Goal: Task Accomplishment & Management: Complete application form

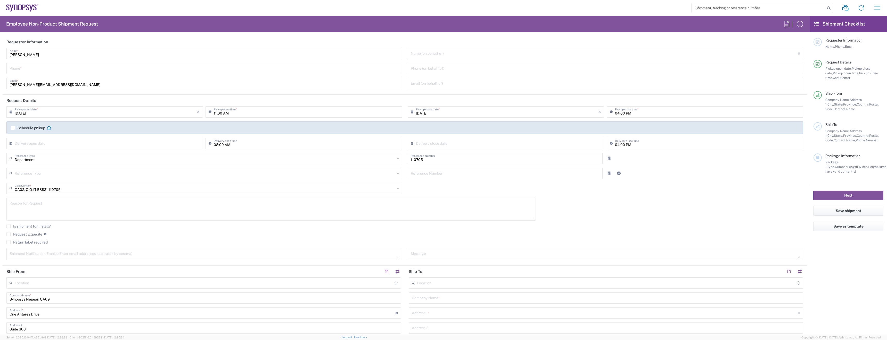
type input "Nepean CA09"
click at [68, 55] on input "[PERSON_NAME]" at bounding box center [205, 52] width 390 height 9
click at [68, 56] on input "[PERSON_NAME]" at bounding box center [205, 52] width 390 height 9
type input "IT-Returns-[GEOGRAPHIC_DATA]"
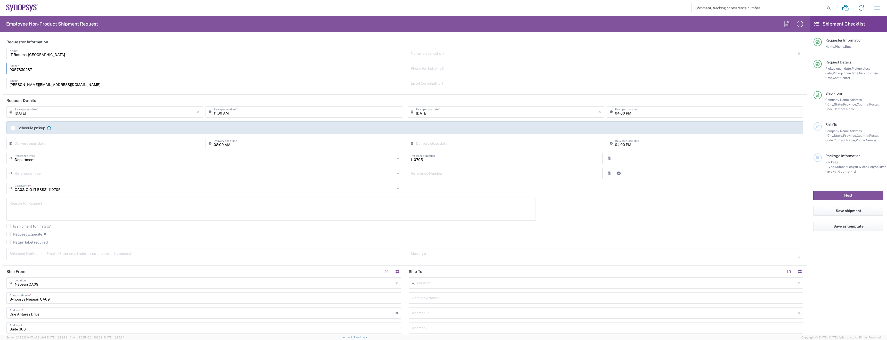
type input "9057839287"
click at [44, 88] on div "[PERSON_NAME][EMAIL_ADDRESS][DOMAIN_NAME] Email *" at bounding box center [204, 83] width 396 height 11
click at [45, 87] on input "[PERSON_NAME][EMAIL_ADDRESS][DOMAIN_NAME]" at bounding box center [205, 82] width 390 height 9
click at [46, 86] on input "[PERSON_NAME][EMAIL_ADDRESS][DOMAIN_NAME]" at bounding box center [205, 82] width 390 height 9
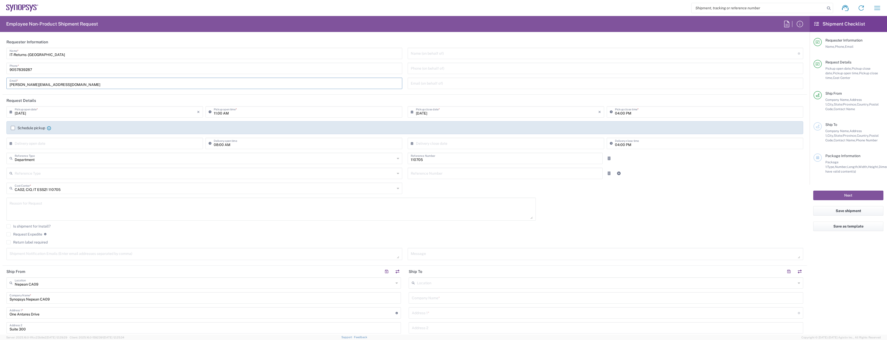
click at [46, 86] on input "[PERSON_NAME][EMAIL_ADDRESS][DOMAIN_NAME]" at bounding box center [205, 82] width 390 height 9
type input "[EMAIL_ADDRESS][DOMAIN_NAME]"
click at [40, 126] on div "Schedule pickup When scheduling a pickup please be sure to meet the following c…" at bounding box center [31, 128] width 40 height 5
click at [39, 127] on label "Schedule pickup" at bounding box center [28, 128] width 34 height 4
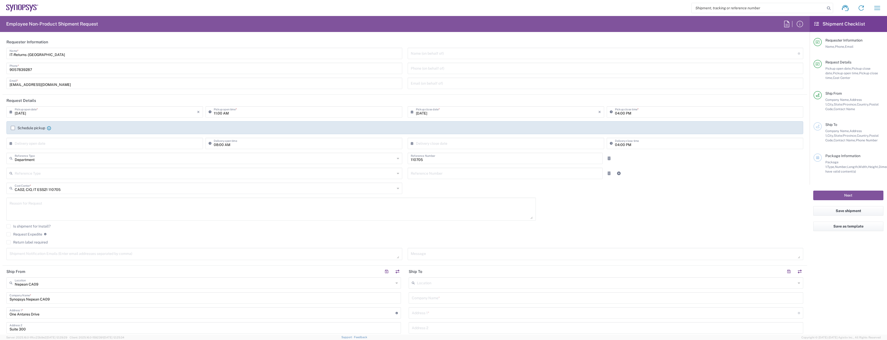
click at [13, 128] on input "Schedule pickup" at bounding box center [13, 128] width 0 height 0
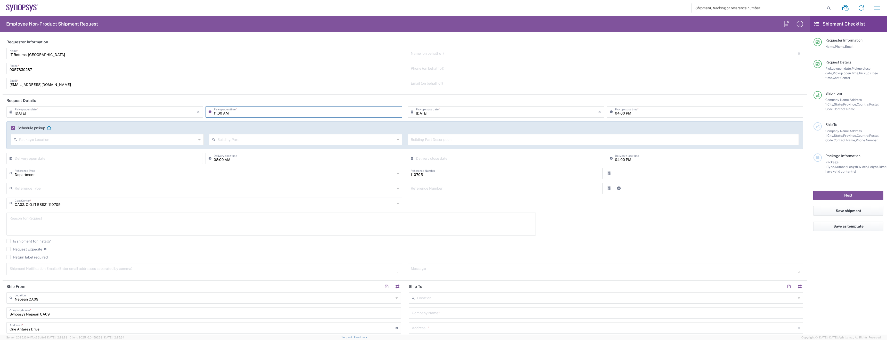
click at [219, 113] on input "11:00 AM" at bounding box center [306, 111] width 185 height 9
type input "02:00 PM"
type input "06:00 PM"
click at [35, 256] on label "Return label required" at bounding box center [26, 257] width 41 height 4
click at [9, 257] on input "Return label required" at bounding box center [9, 257] width 0 height 0
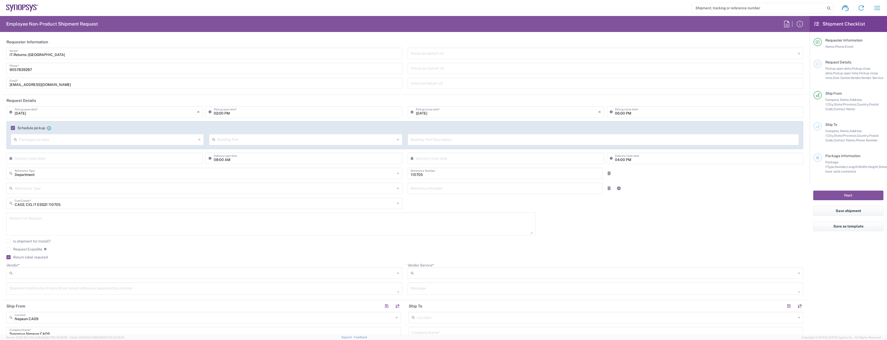
click at [45, 258] on label "Return label required" at bounding box center [26, 257] width 41 height 4
click at [7, 257] on input "Return label required" at bounding box center [7, 257] width 0 height 0
click at [85, 227] on textarea at bounding box center [271, 224] width 523 height 20
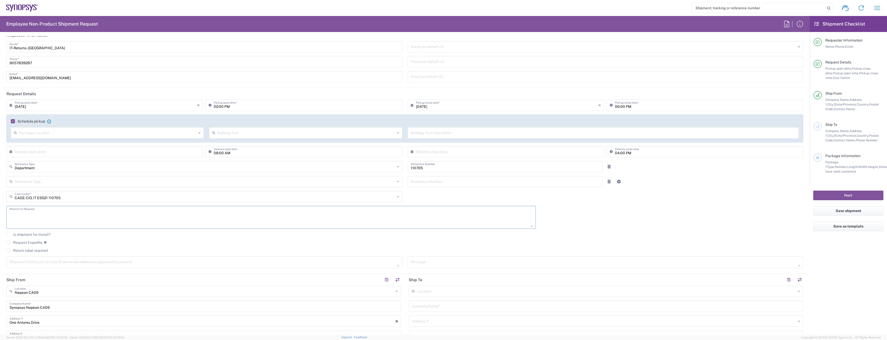
scroll to position [10, 0]
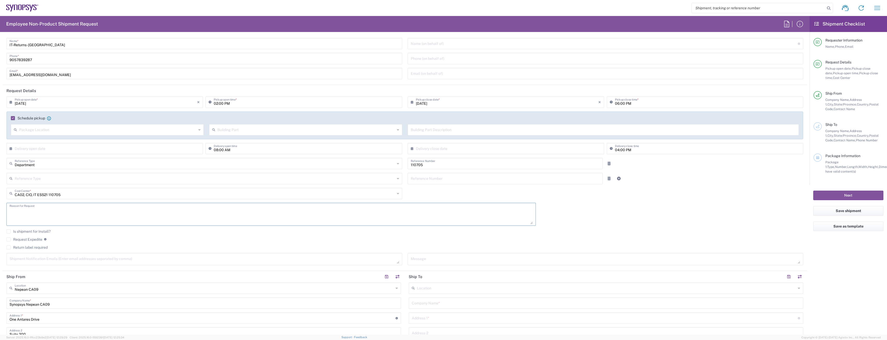
click at [74, 259] on textarea at bounding box center [205, 258] width 390 height 9
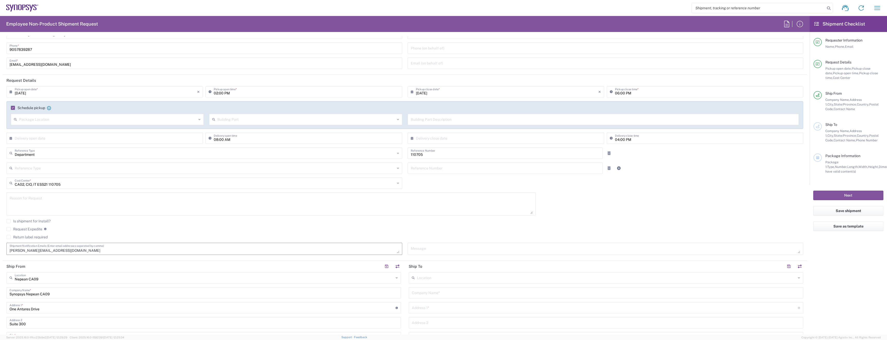
scroll to position [24, 0]
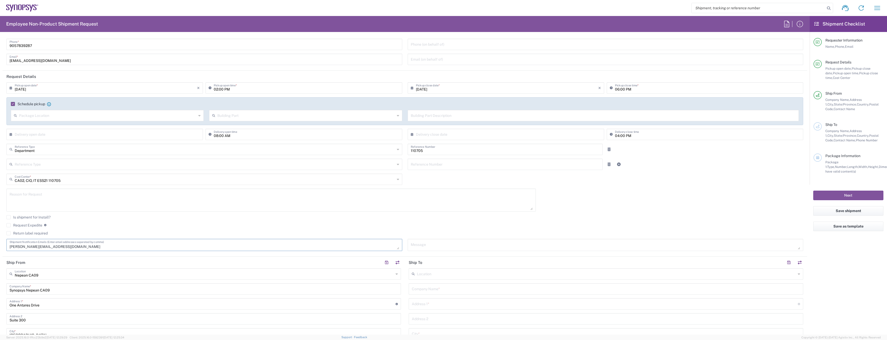
type textarea "[PERSON_NAME][EMAIL_ADDRESS][DOMAIN_NAME]"
click at [118, 275] on input "text" at bounding box center [204, 273] width 379 height 9
type input "[GEOGRAPHIC_DATA] CA06"
type input "Synopsys Mississauga CA06"
type input "[STREET_ADDRESS]"
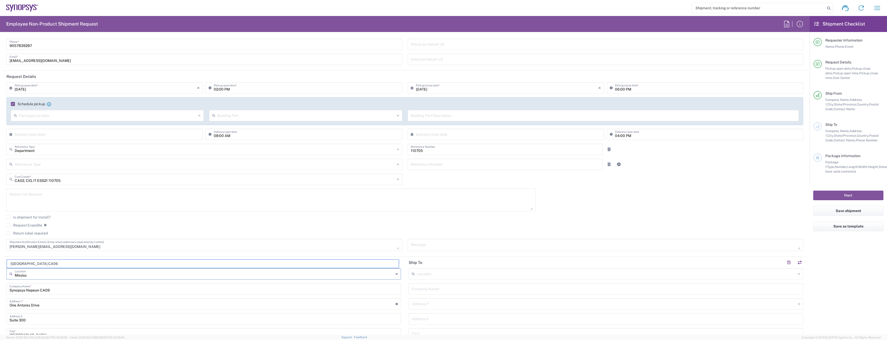
type input "Suite 900"
type input "[GEOGRAPHIC_DATA]"
type input "L5B 1M2"
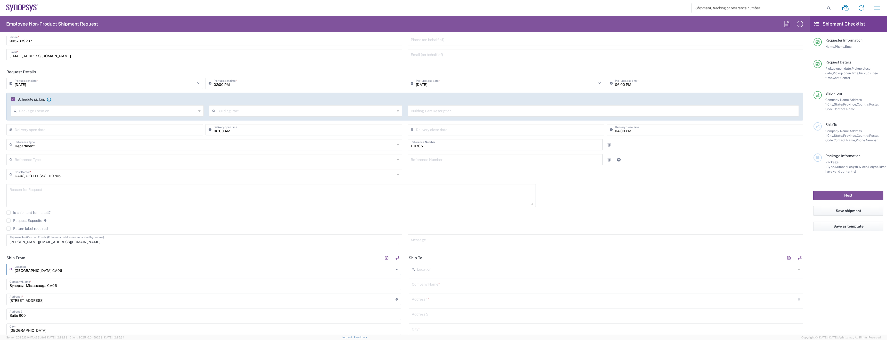
type input "[GEOGRAPHIC_DATA] CA06"
click at [443, 286] on input "text" at bounding box center [606, 283] width 388 height 9
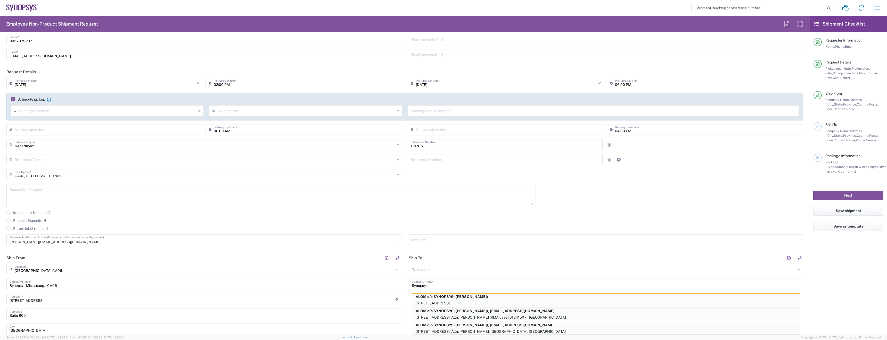
type input "Synopsys"
click at [375, 294] on input "[STREET_ADDRESS]" at bounding box center [203, 298] width 386 height 9
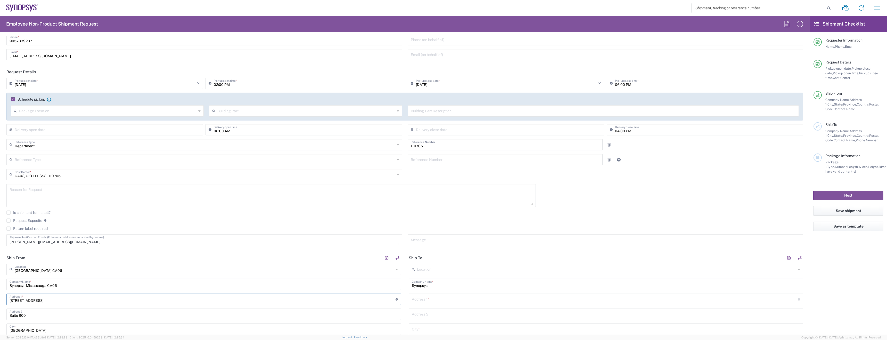
click at [430, 296] on input "text" at bounding box center [605, 298] width 386 height 9
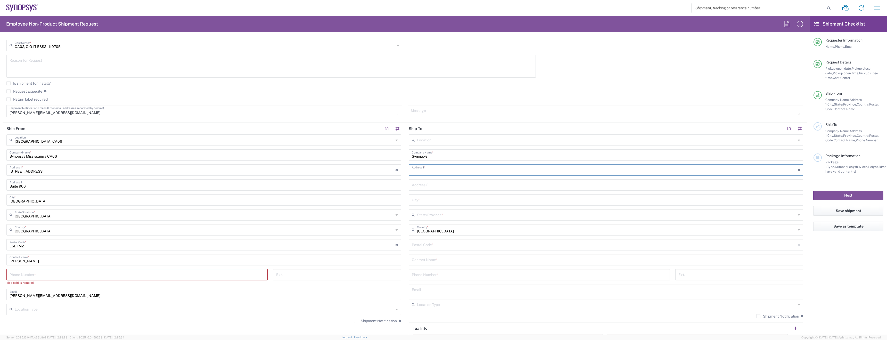
scroll to position [197, 0]
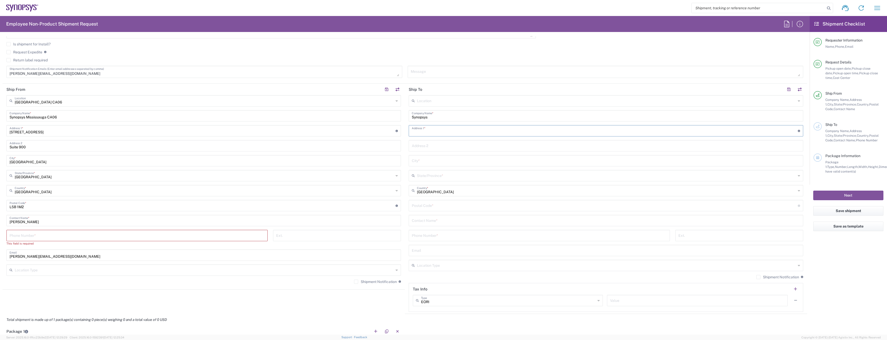
click at [430, 221] on input "text" at bounding box center [606, 220] width 388 height 9
paste input "[PERSON_NAME]"
type input "[PERSON_NAME]"
click at [442, 129] on input "text" at bounding box center [605, 130] width 386 height 9
click at [433, 150] on input "text" at bounding box center [606, 149] width 388 height 9
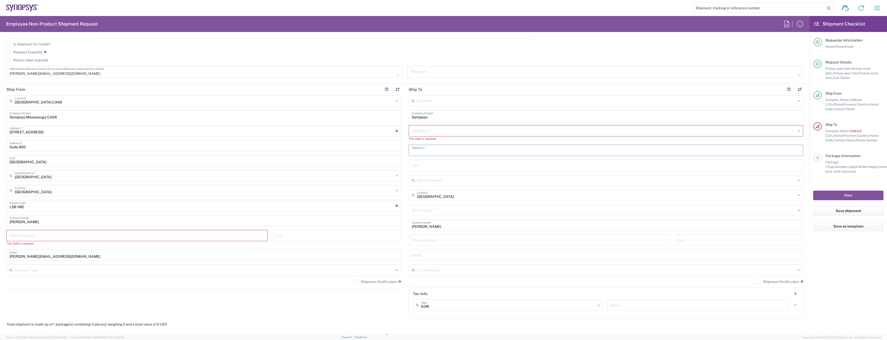
click at [429, 131] on input "text" at bounding box center [605, 130] width 386 height 9
paste input "[STREET_ADDRESS]"
type input "[STREET_ADDRESS]"
click at [434, 162] on input "text" at bounding box center [606, 160] width 388 height 9
paste input "[GEOGRAPHIC_DATA]"
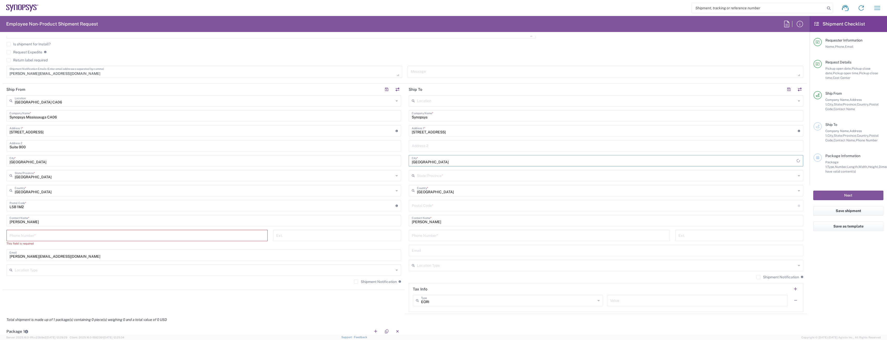
type input "[GEOGRAPHIC_DATA]"
click at [431, 176] on input "text" at bounding box center [606, 175] width 379 height 9
click at [435, 196] on span "[GEOGRAPHIC_DATA]" at bounding box center [603, 195] width 392 height 8
type input "[GEOGRAPHIC_DATA]"
click at [430, 206] on input "undefined" at bounding box center [605, 205] width 386 height 9
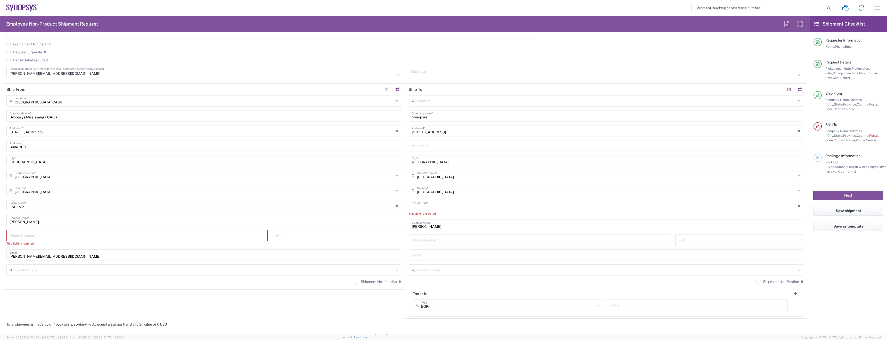
paste input "V7M 0B4"
type input "V7M 0B4"
click at [458, 237] on input "tel" at bounding box center [539, 235] width 255 height 9
paste input "[PHONE_NUMBER]"
drag, startPoint x: 430, startPoint y: 238, endPoint x: 433, endPoint y: 242, distance: 4.9
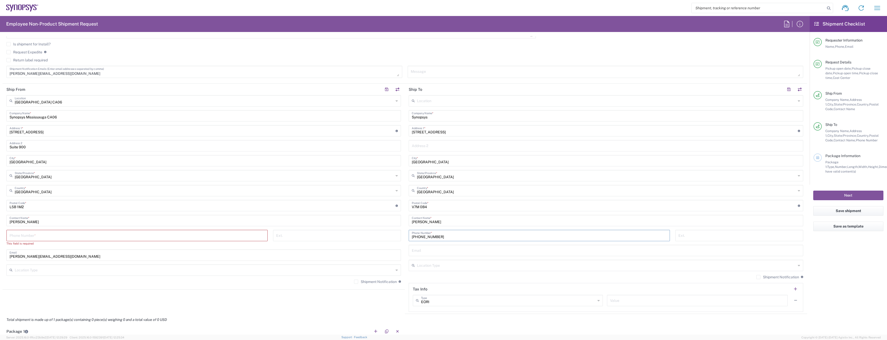
click at [430, 238] on input "[PHONE_NUMBER]" at bounding box center [539, 235] width 255 height 9
type input "2363080269"
click at [449, 250] on input "text" at bounding box center [606, 249] width 388 height 9
click at [435, 250] on input "text" at bounding box center [606, 249] width 388 height 9
paste input "[EMAIL_ADDRESS][PERSON_NAME][DOMAIN_NAME]"
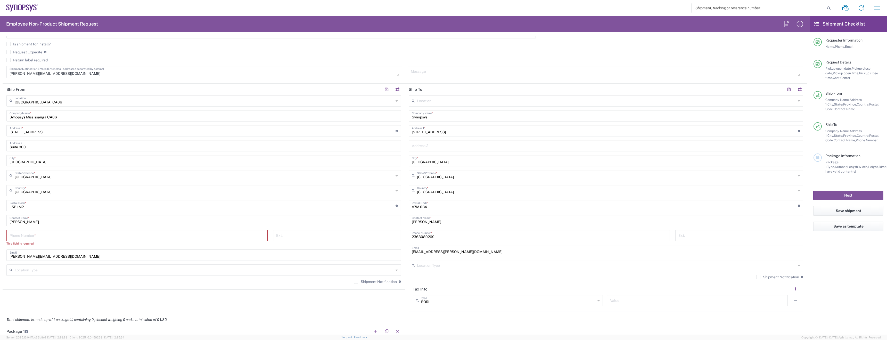
type input "[EMAIL_ADDRESS][PERSON_NAME][DOMAIN_NAME]"
click at [448, 263] on input "text" at bounding box center [606, 264] width 379 height 9
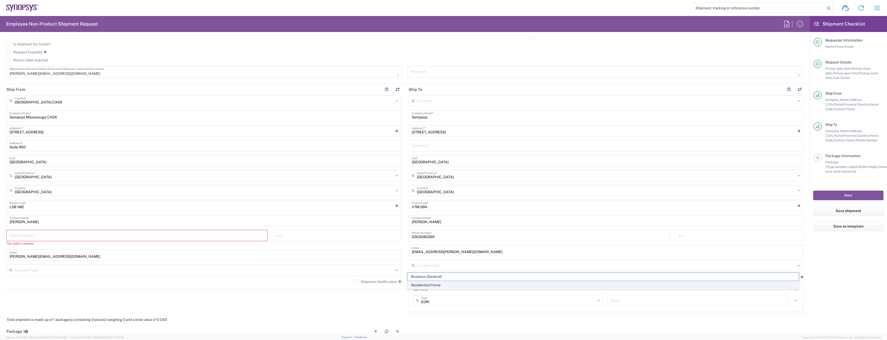
drag, startPoint x: 423, startPoint y: 288, endPoint x: 389, endPoint y: 283, distance: 34.1
click at [422, 288] on span "Residential/Home" at bounding box center [603, 285] width 392 height 8
type input "Residential/Home"
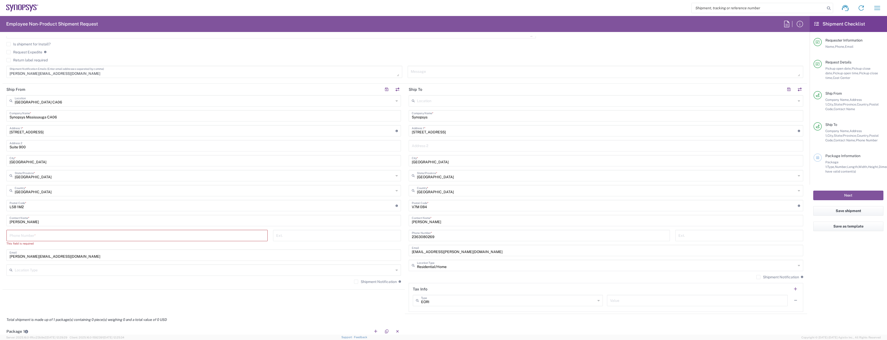
click at [375, 282] on label "Shipment Notification" at bounding box center [375, 282] width 43 height 4
click at [356, 282] on input "Shipment Notification" at bounding box center [356, 282] width 0 height 0
click at [761, 275] on label "Shipment Notification" at bounding box center [777, 277] width 43 height 4
click at [758, 277] on input "Shipment Notification" at bounding box center [758, 277] width 0 height 0
click at [276, 273] on input "text" at bounding box center [204, 269] width 379 height 9
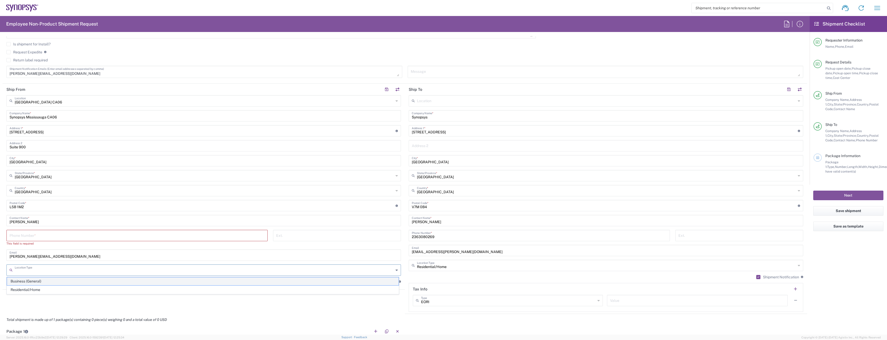
click at [259, 283] on span "Business (General)" at bounding box center [203, 281] width 392 height 8
type input "Business (General)"
click at [124, 242] on div "This field is required" at bounding box center [136, 243] width 261 height 5
click at [124, 240] on div "Phone Number *" at bounding box center [136, 235] width 261 height 11
click at [128, 232] on input "tel" at bounding box center [137, 235] width 255 height 9
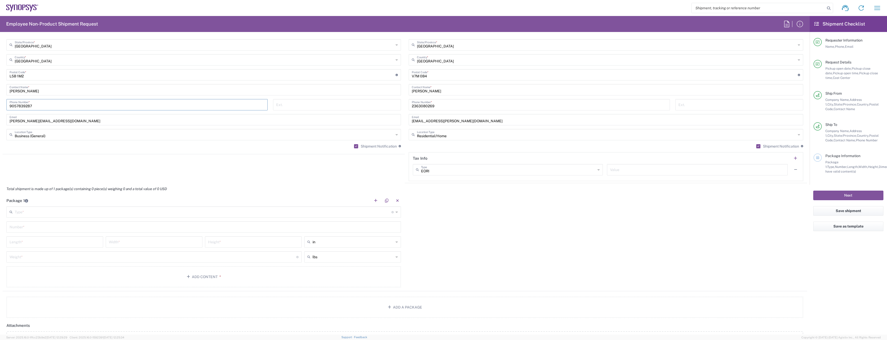
scroll to position [328, 0]
type input "9057839287"
click at [102, 210] on input "text" at bounding box center [203, 211] width 377 height 9
type input "Large Box"
type input "17.5"
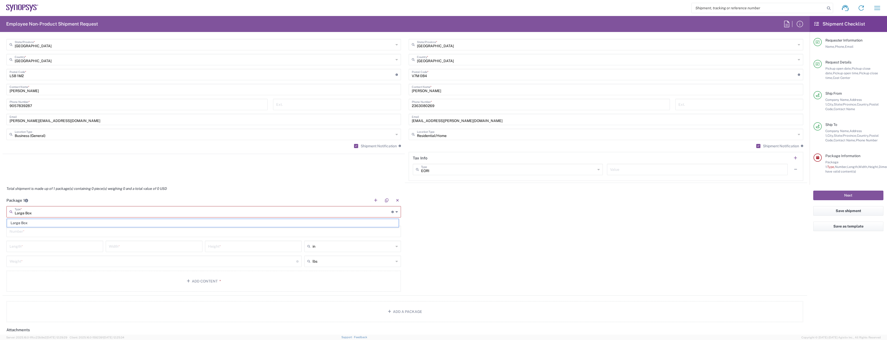
type input "12.5"
type input "3"
type input "Large Box"
type input "1"
click at [56, 254] on input "number" at bounding box center [153, 256] width 287 height 9
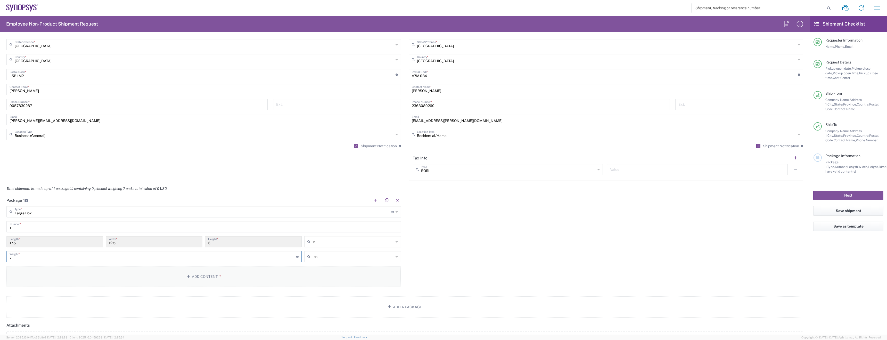
type input "7"
click at [149, 284] on button "Add Content *" at bounding box center [203, 276] width 395 height 21
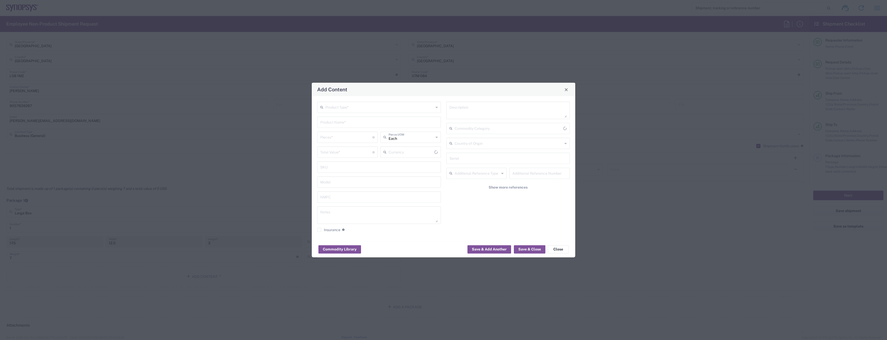
type input "US Dollar"
click at [359, 111] on input "text" at bounding box center [379, 106] width 108 height 9
click at [346, 124] on span "General Commodity" at bounding box center [379, 127] width 123 height 8
type input "General Commodity"
click at [337, 123] on input "text" at bounding box center [379, 121] width 118 height 9
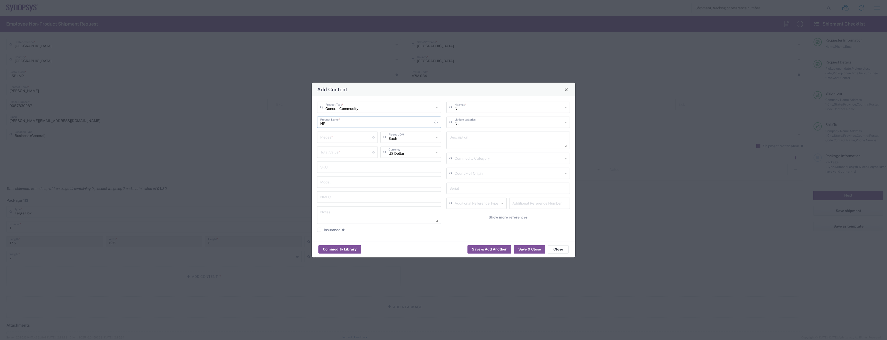
type input "H"
click at [363, 142] on div "Dell Laptop" at bounding box center [379, 143] width 123 height 9
type input "Dell Laptop"
type textarea "Dell Laptop"
click at [357, 137] on input "number" at bounding box center [346, 136] width 52 height 9
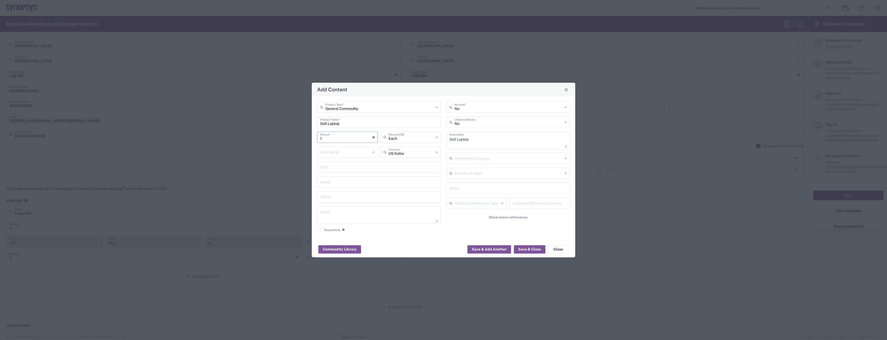
type input "1"
drag, startPoint x: 360, startPoint y: 142, endPoint x: 359, endPoint y: 150, distance: 8.5
click at [359, 144] on div "1 Pieces * Number of pieces inside all the packages" at bounding box center [347, 139] width 63 height 15
click at [358, 152] on input "number" at bounding box center [346, 151] width 52 height 9
type input "1000"
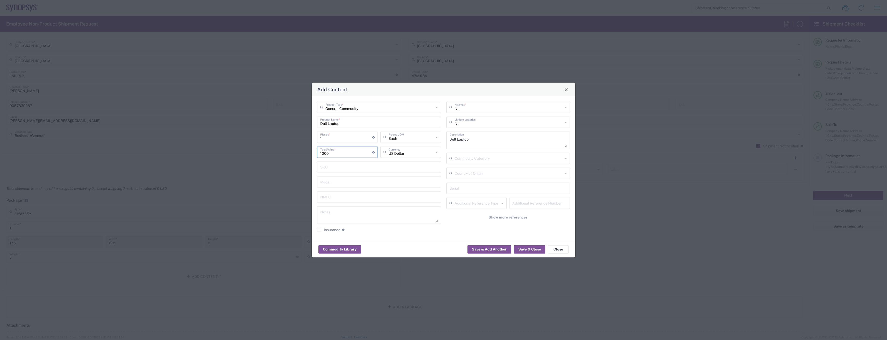
click at [476, 111] on div "No Hazmat *" at bounding box center [508, 107] width 124 height 11
click at [464, 124] on span "Yes" at bounding box center [508, 127] width 123 height 8
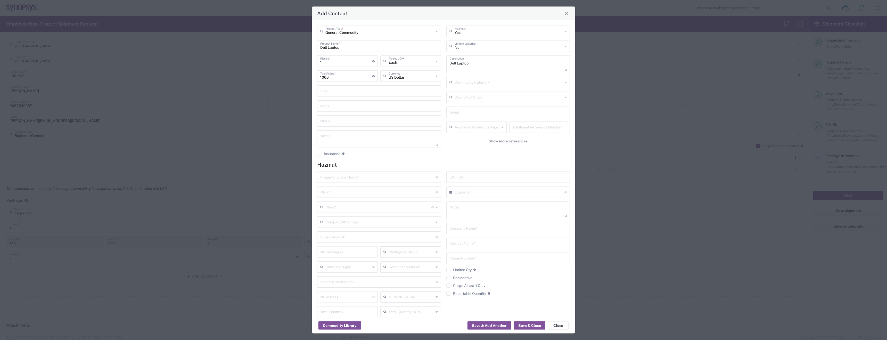
click at [474, 32] on input "Yes" at bounding box center [509, 30] width 108 height 9
click at [466, 46] on li "No" at bounding box center [505, 50] width 121 height 9
type input "No"
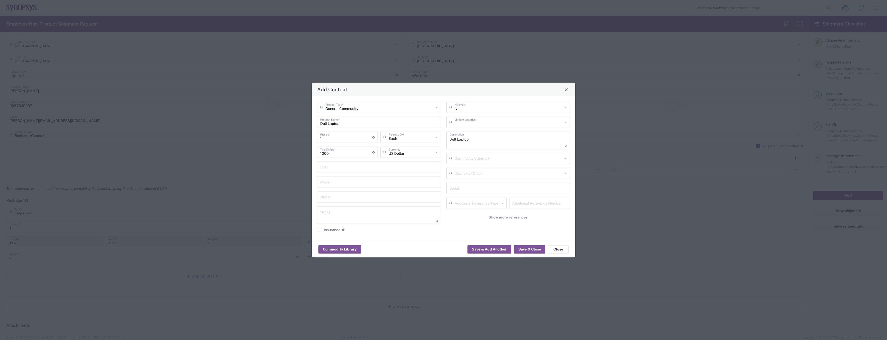
click at [469, 121] on input "text" at bounding box center [509, 121] width 108 height 9
click at [465, 140] on span "Yes" at bounding box center [508, 142] width 123 height 8
type input "Yes"
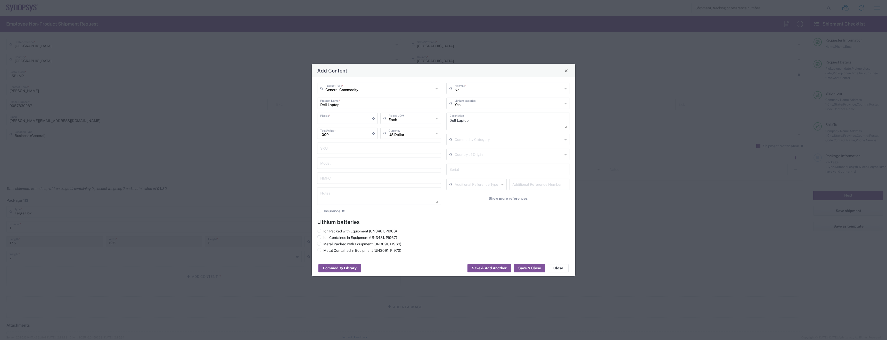
click at [352, 237] on label "Ion Contained in Equipment (UN3481, PI967)" at bounding box center [357, 237] width 80 height 5
click at [327, 237] on input "Ion Contained in Equipment (UN3481, PI967)" at bounding box center [324, 236] width 3 height 3
radio input "true"
click at [525, 271] on button "Save & Close" at bounding box center [529, 268] width 31 height 8
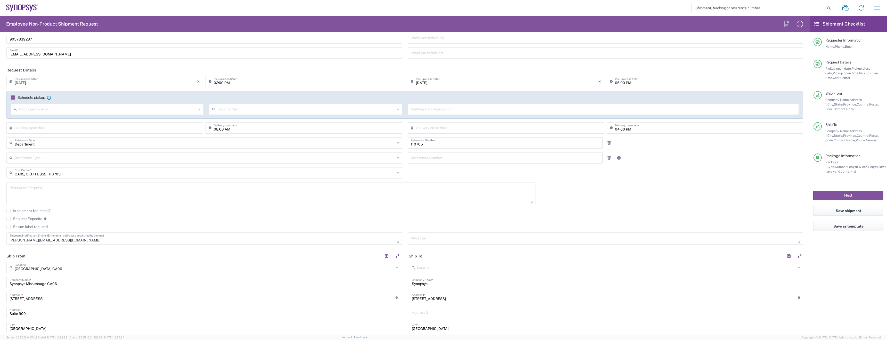
scroll to position [0, 0]
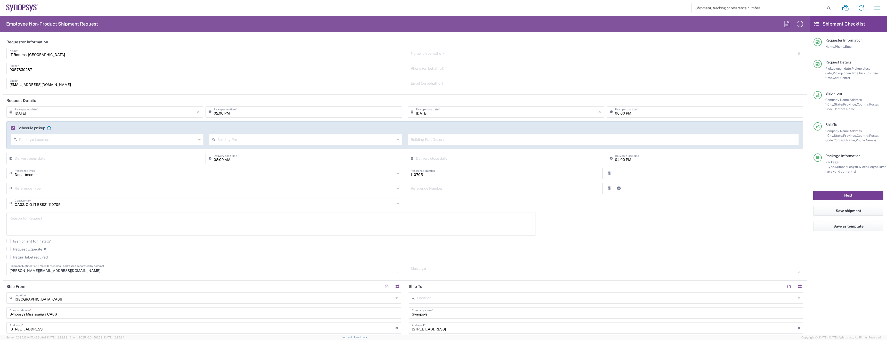
click at [849, 194] on button "Next" at bounding box center [848, 196] width 70 height 10
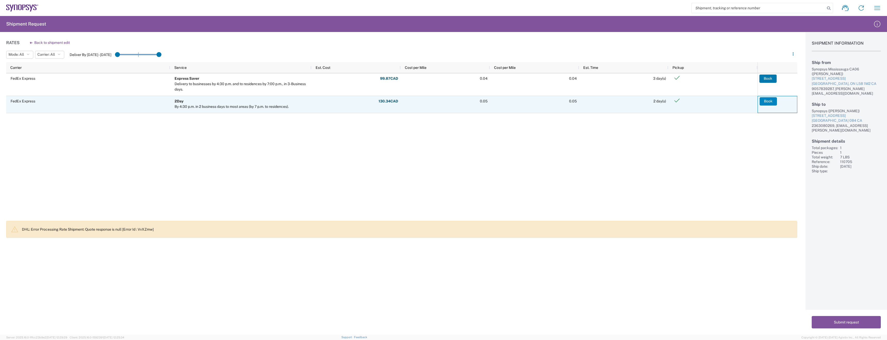
click at [768, 103] on button "Book" at bounding box center [768, 101] width 17 height 8
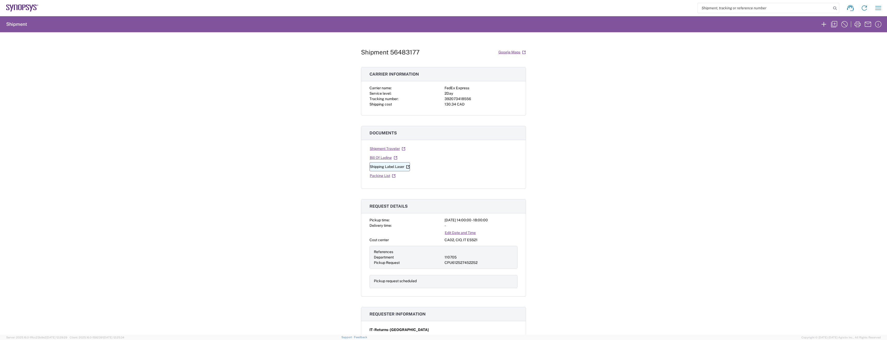
click at [386, 169] on link "Shipping Label Laser" at bounding box center [390, 166] width 40 height 9
click at [448, 98] on div "392073418556" at bounding box center [481, 98] width 73 height 5
copy div "392073418556"
